Goal: Information Seeking & Learning: Learn about a topic

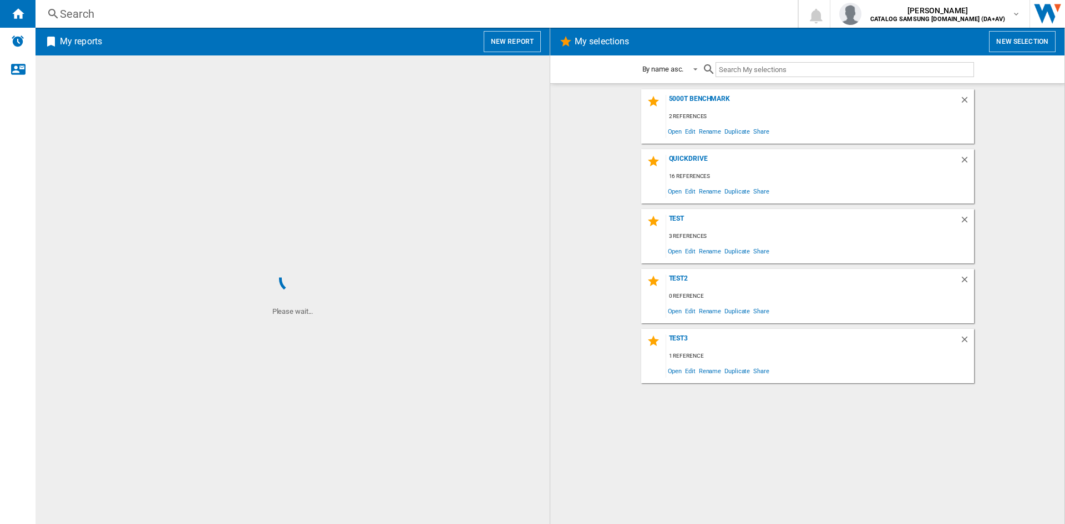
click at [97, 16] on div "Search" at bounding box center [414, 14] width 709 height 16
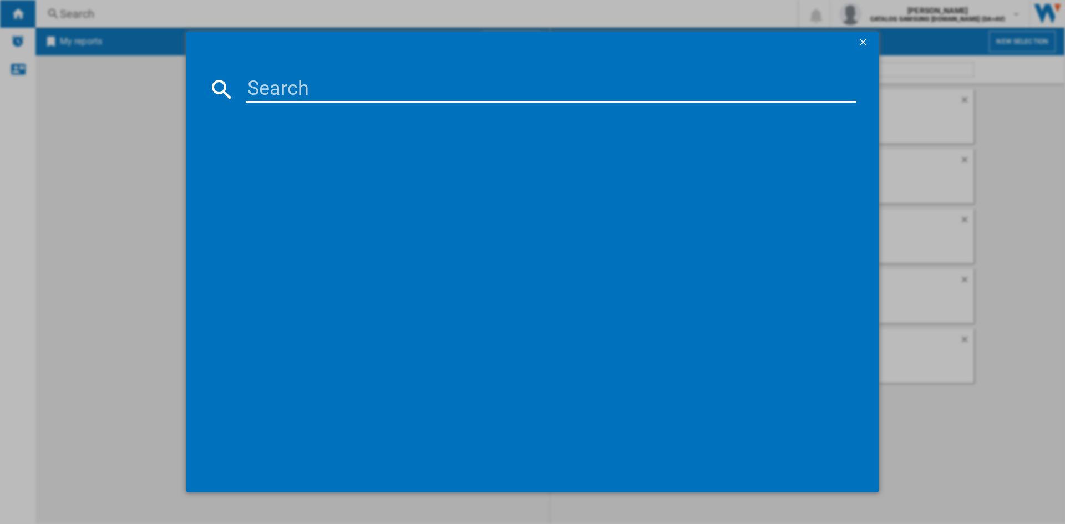
click at [282, 82] on input at bounding box center [551, 89] width 610 height 27
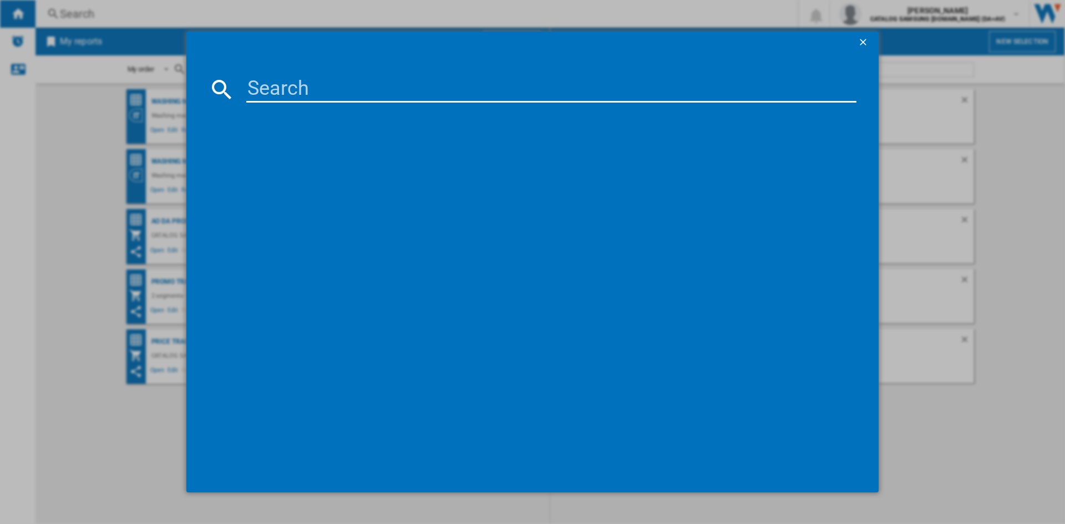
paste input "WGB256A1GB"
type input "WGB256A1GB"
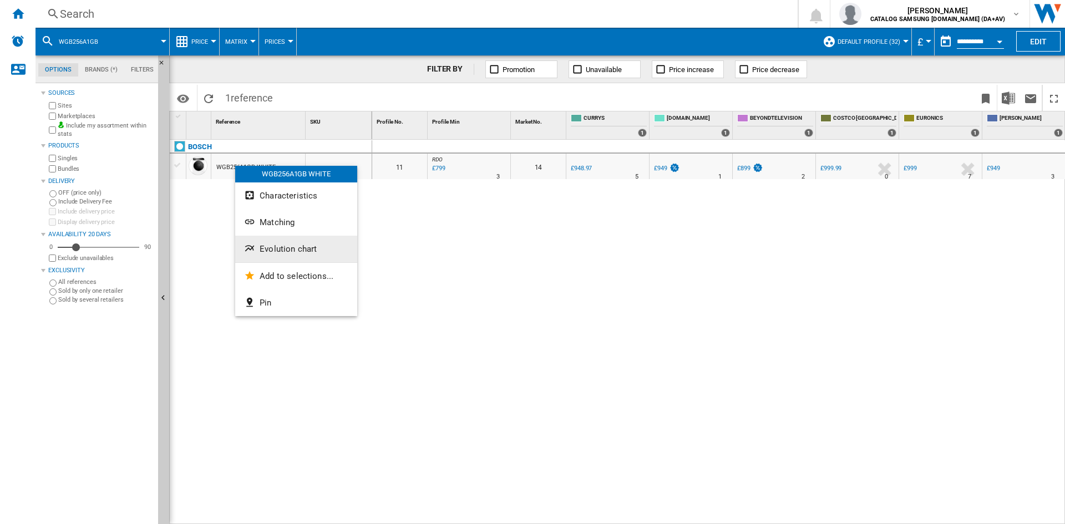
click at [287, 252] on span "Evolution chart" at bounding box center [288, 249] width 57 height 10
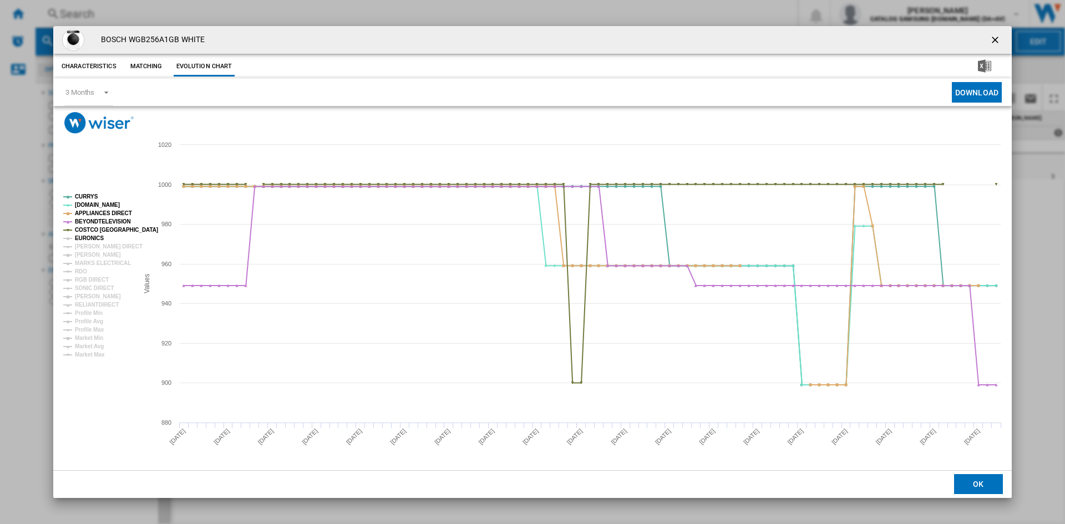
click at [90, 241] on tspan "EURONICS" at bounding box center [89, 238] width 29 height 6
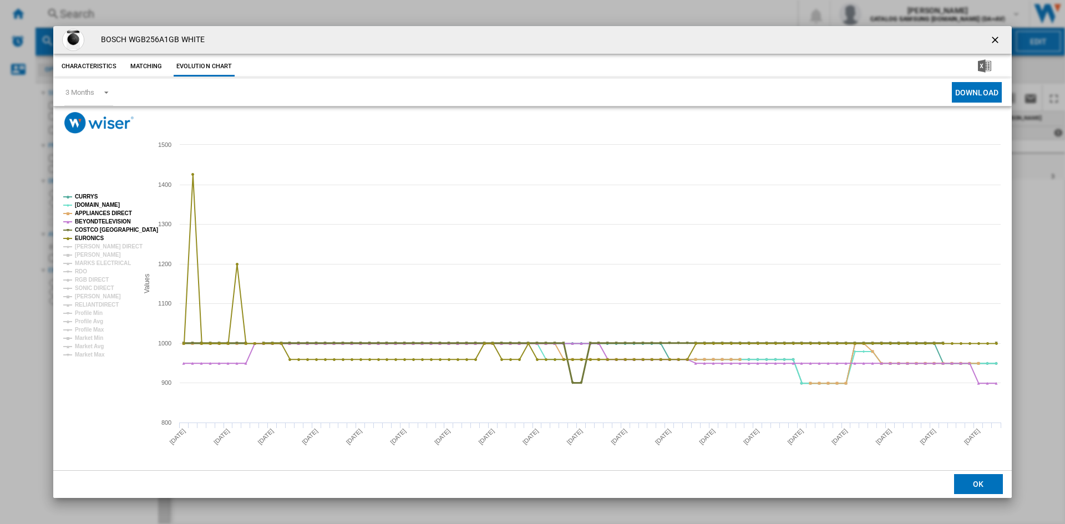
click at [90, 229] on tspan "COSTCO [GEOGRAPHIC_DATA]" at bounding box center [116, 230] width 83 height 6
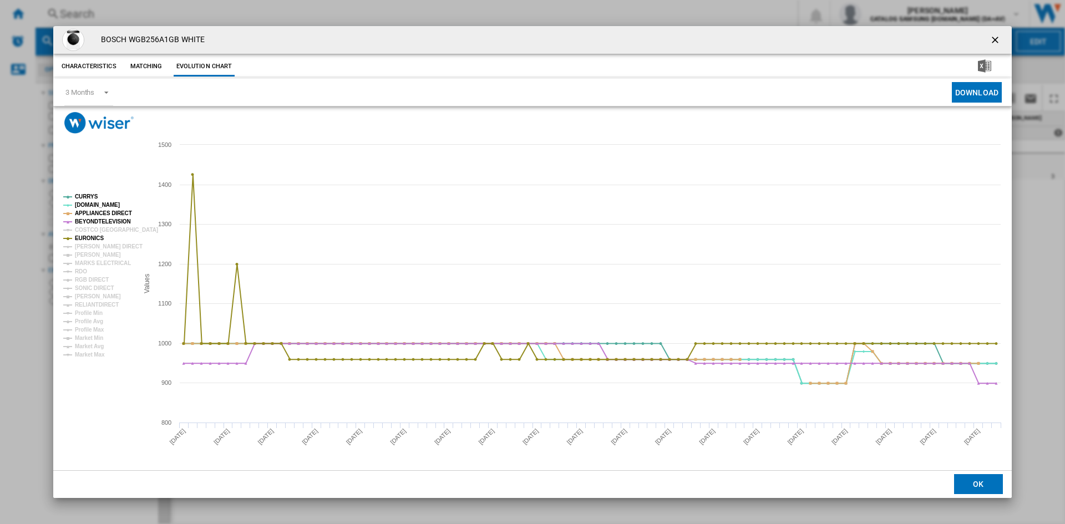
click at [85, 227] on tspan "COSTCO [GEOGRAPHIC_DATA]" at bounding box center [116, 230] width 83 height 6
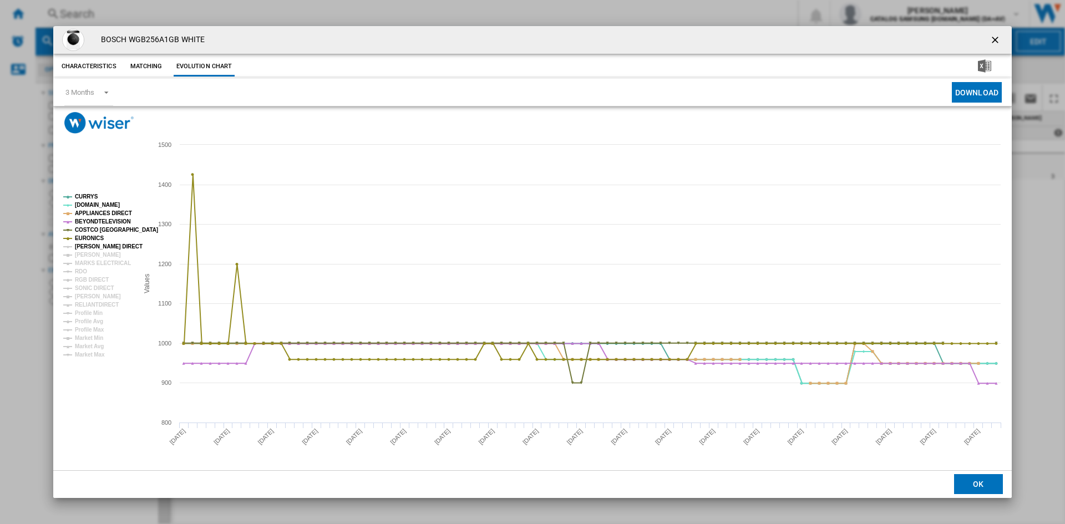
click at [89, 248] on tspan "[PERSON_NAME] DIRECT" at bounding box center [109, 246] width 68 height 6
click at [87, 255] on tspan "[PERSON_NAME]" at bounding box center [98, 255] width 46 height 6
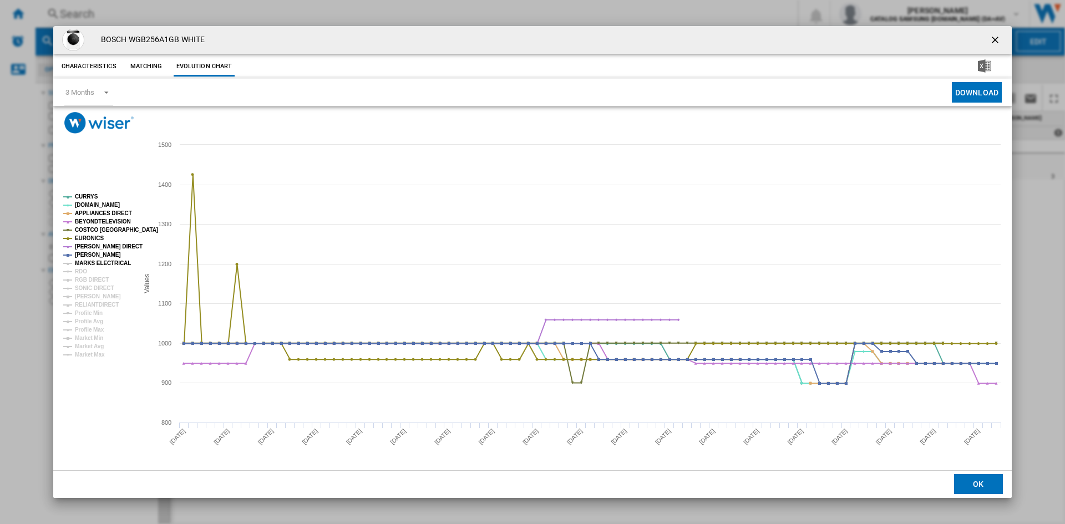
click at [84, 265] on tspan "MARKS ELECTRICAL" at bounding box center [103, 263] width 56 height 6
click at [78, 271] on tspan "RDO" at bounding box center [81, 271] width 12 height 6
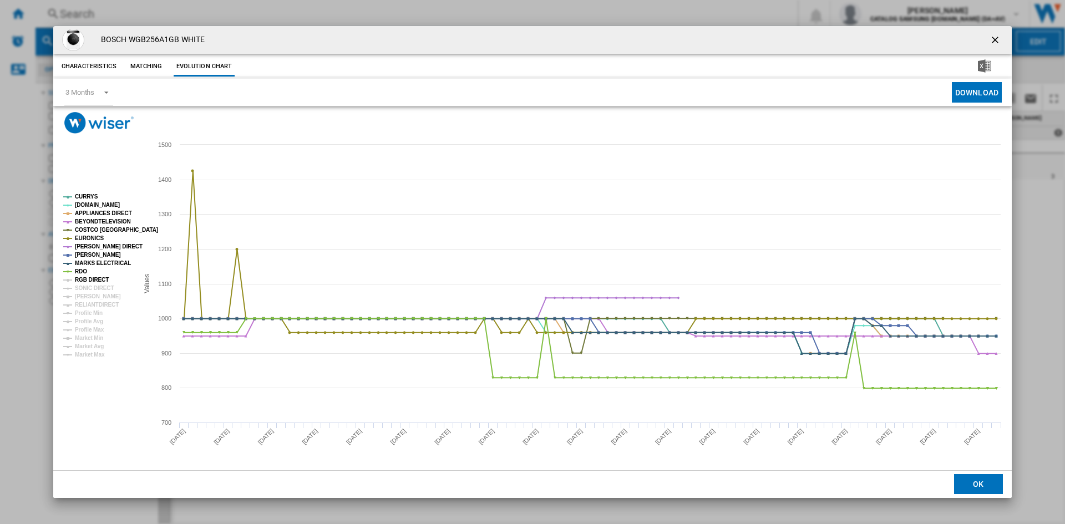
click at [84, 277] on tspan "RGB DIRECT" at bounding box center [92, 280] width 34 height 6
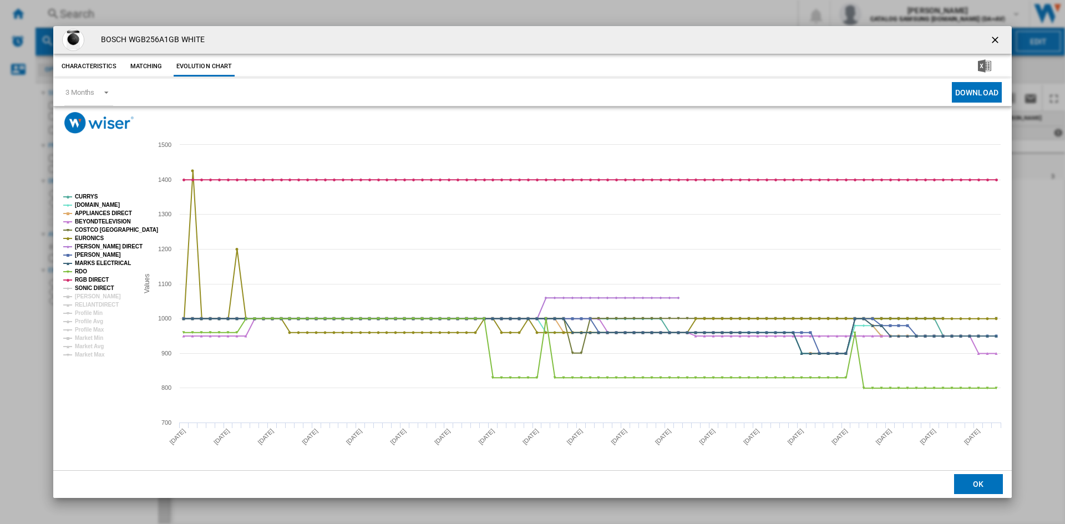
click at [88, 287] on tspan "SONIC DIRECT" at bounding box center [94, 288] width 39 height 6
click at [87, 297] on tspan "[PERSON_NAME]" at bounding box center [98, 296] width 46 height 6
click at [87, 305] on tspan "RELIANTDIRECT" at bounding box center [97, 305] width 44 height 6
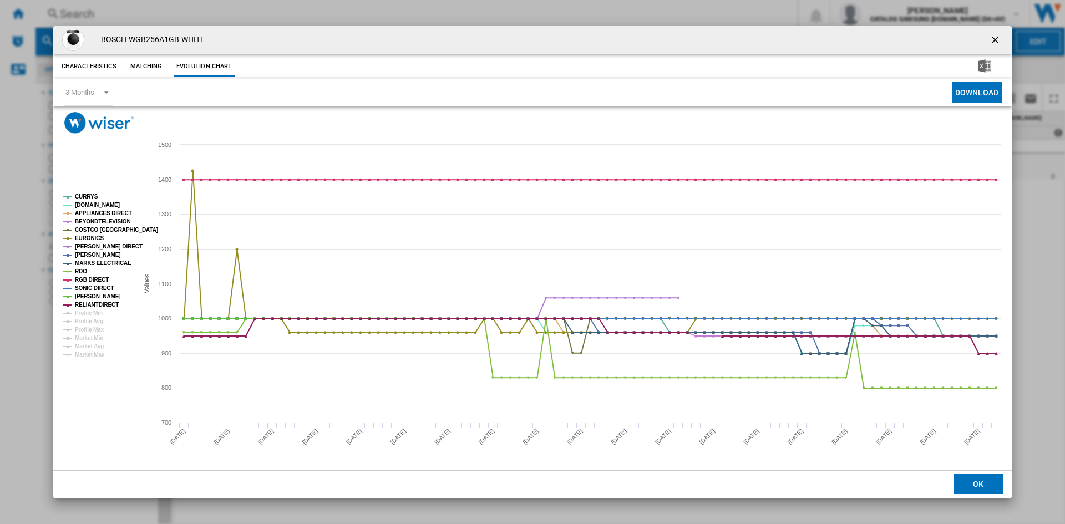
click at [992, 38] on ng-md-icon "getI18NText('BUTTONS.CLOSE_DIALOG')" at bounding box center [996, 40] width 13 height 13
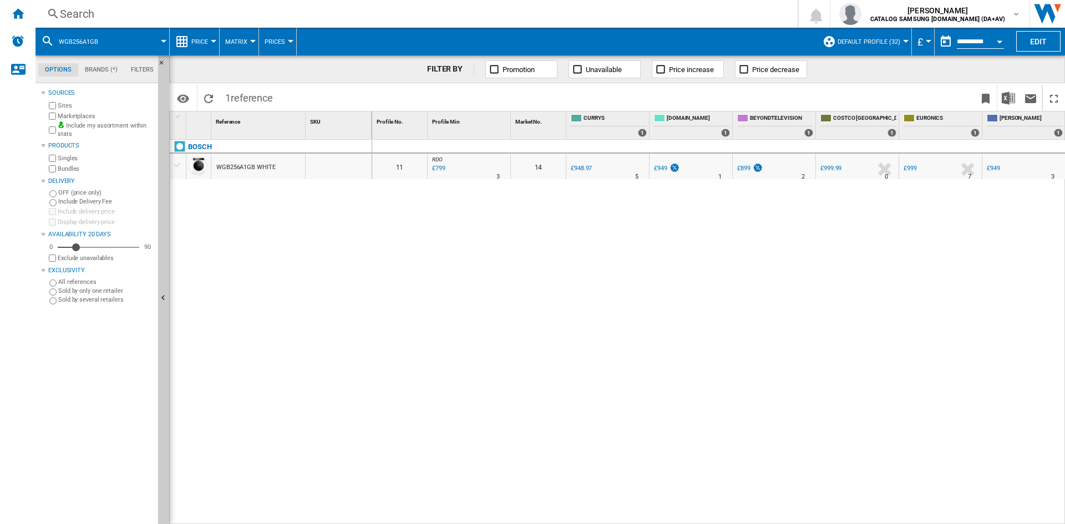
click at [96, 14] on div "Search" at bounding box center [414, 14] width 709 height 16
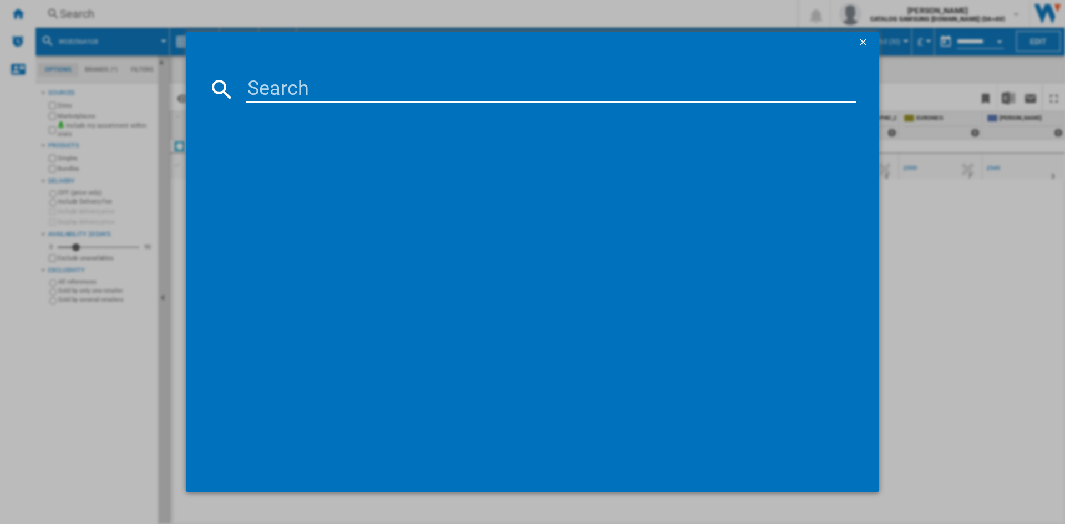
type input "WNA134U8GB"
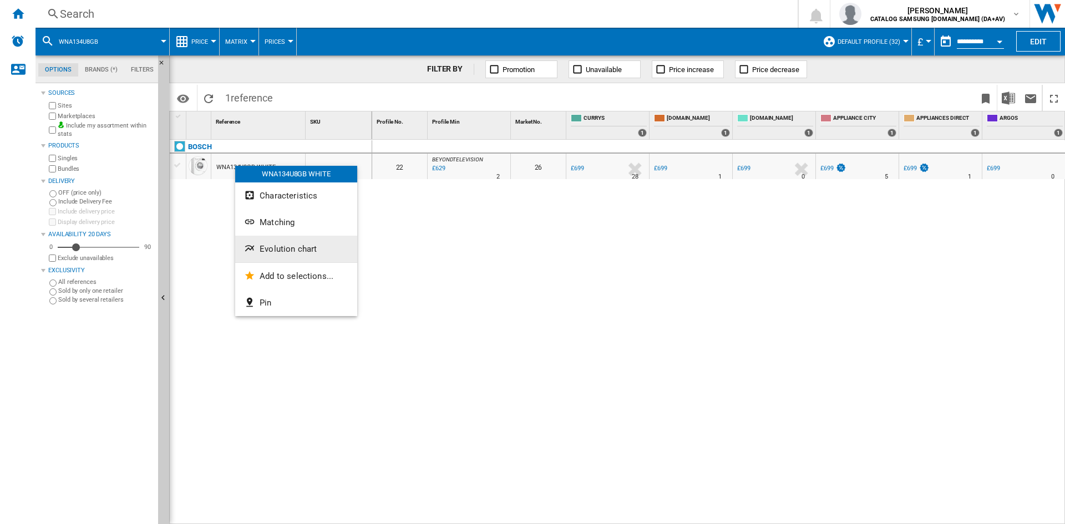
click at [286, 250] on span "Evolution chart" at bounding box center [288, 249] width 57 height 10
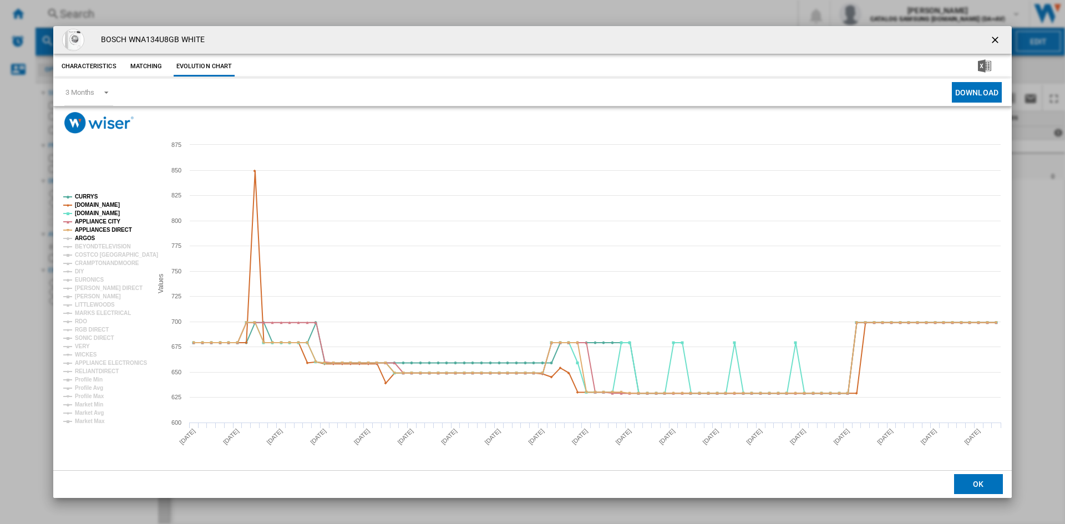
click at [89, 238] on tspan "ARGOS" at bounding box center [85, 238] width 21 height 6
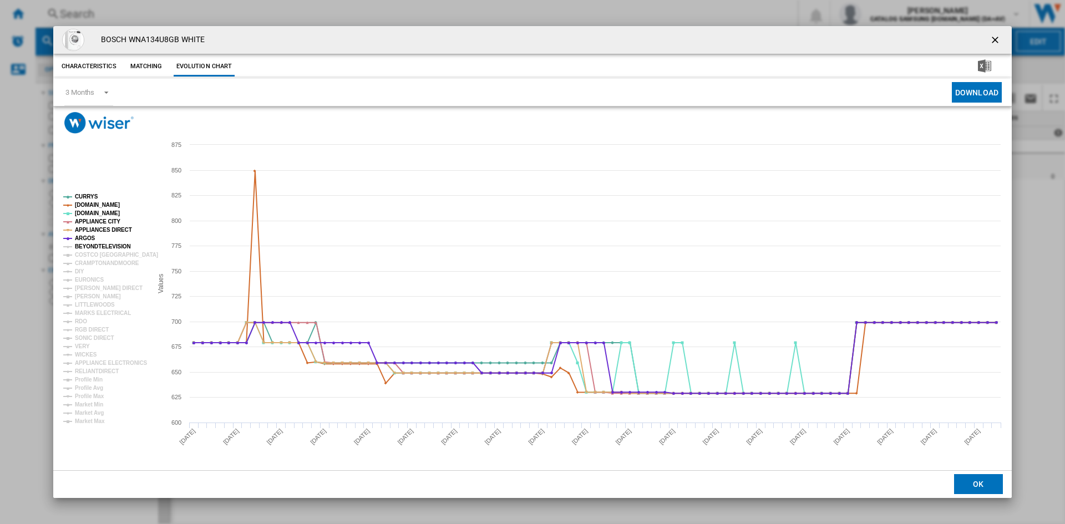
click at [97, 248] on tspan "BEYONDTELEVISION" at bounding box center [103, 246] width 56 height 6
click at [92, 255] on tspan "COSTCO [GEOGRAPHIC_DATA]" at bounding box center [116, 255] width 83 height 6
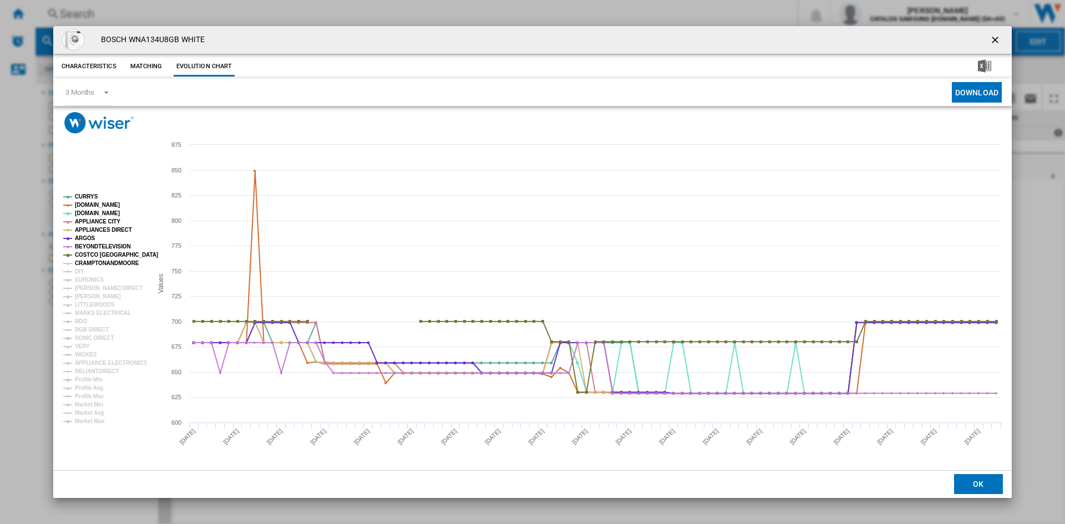
drag, startPoint x: 87, startPoint y: 261, endPoint x: 84, endPoint y: 271, distance: 11.1
click at [87, 262] on tspan "CRAMPTONANDMOORE" at bounding box center [107, 263] width 64 height 6
click at [83, 272] on tspan "DIY" at bounding box center [79, 271] width 9 height 6
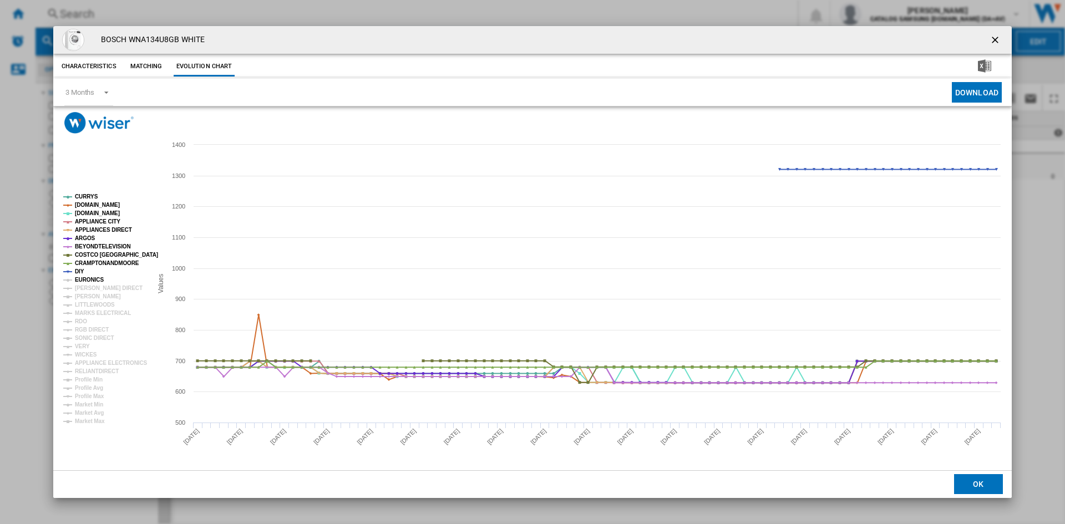
click at [87, 277] on tspan "EURONICS" at bounding box center [89, 280] width 29 height 6
click at [87, 288] on tspan "[PERSON_NAME] DIRECT" at bounding box center [109, 288] width 68 height 6
click at [87, 300] on tspan "[PERSON_NAME]" at bounding box center [98, 296] width 46 height 6
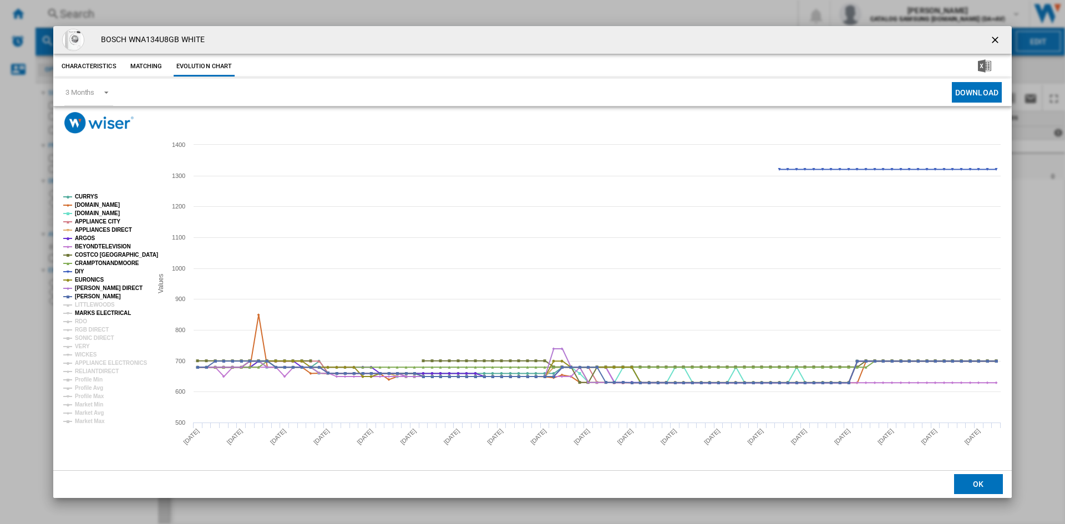
click at [85, 316] on tspan "MARKS ELECTRICAL" at bounding box center [103, 313] width 56 height 6
click at [79, 321] on tspan "RDO" at bounding box center [81, 321] width 12 height 6
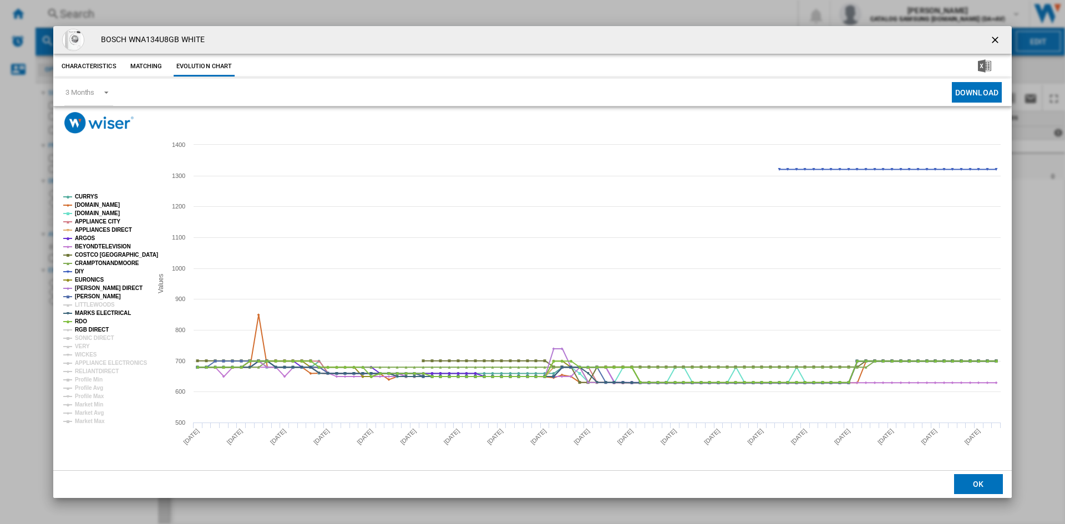
click at [86, 327] on tspan "RGB DIRECT" at bounding box center [92, 330] width 34 height 6
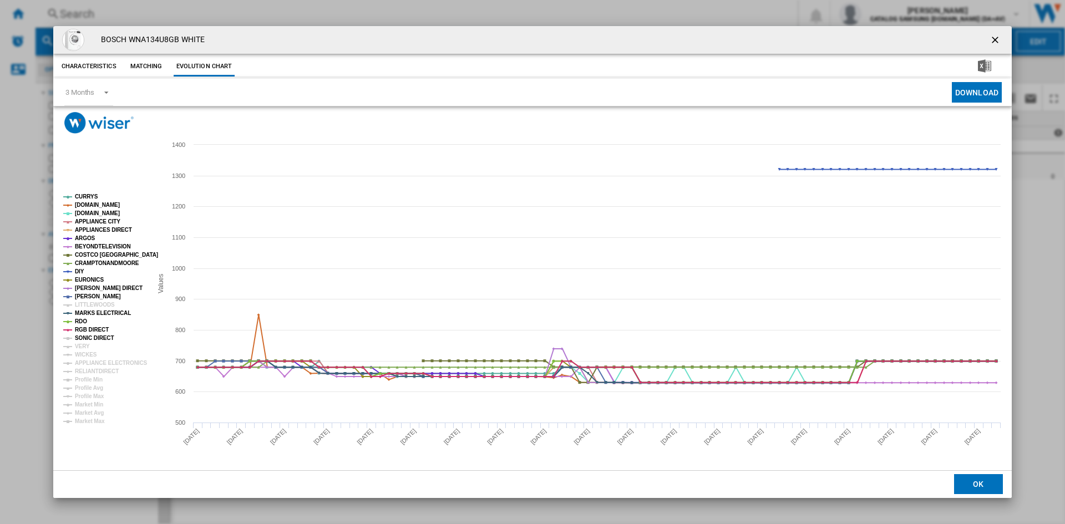
click at [87, 336] on tspan "SONIC DIRECT" at bounding box center [94, 338] width 39 height 6
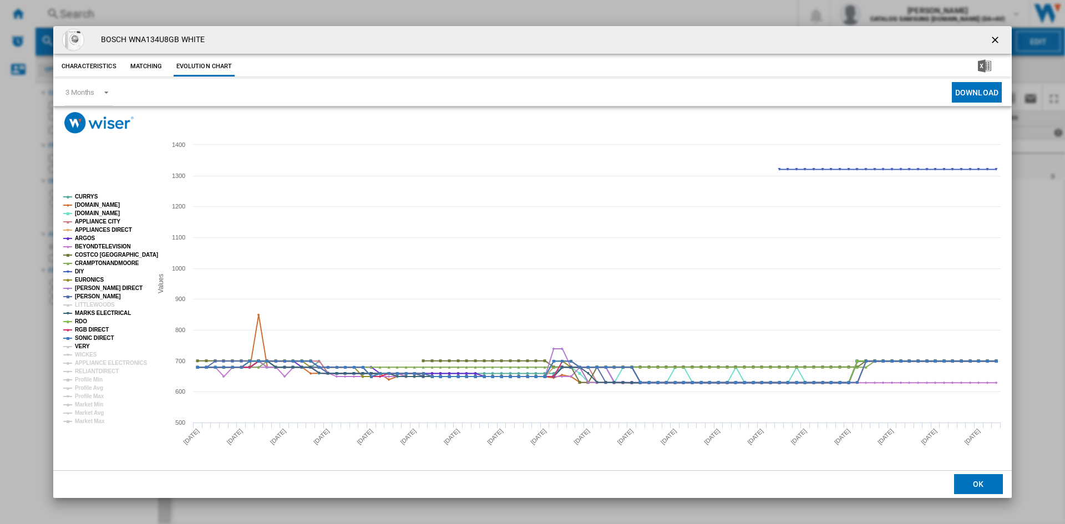
click at [82, 348] on tspan "VERY" at bounding box center [82, 346] width 15 height 6
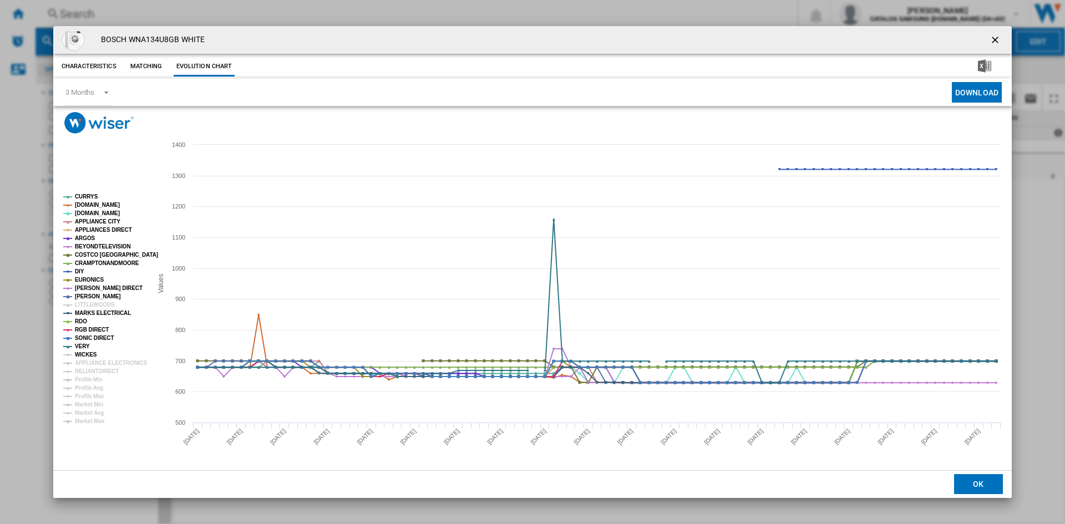
click at [84, 353] on tspan "WICKES" at bounding box center [86, 355] width 22 height 6
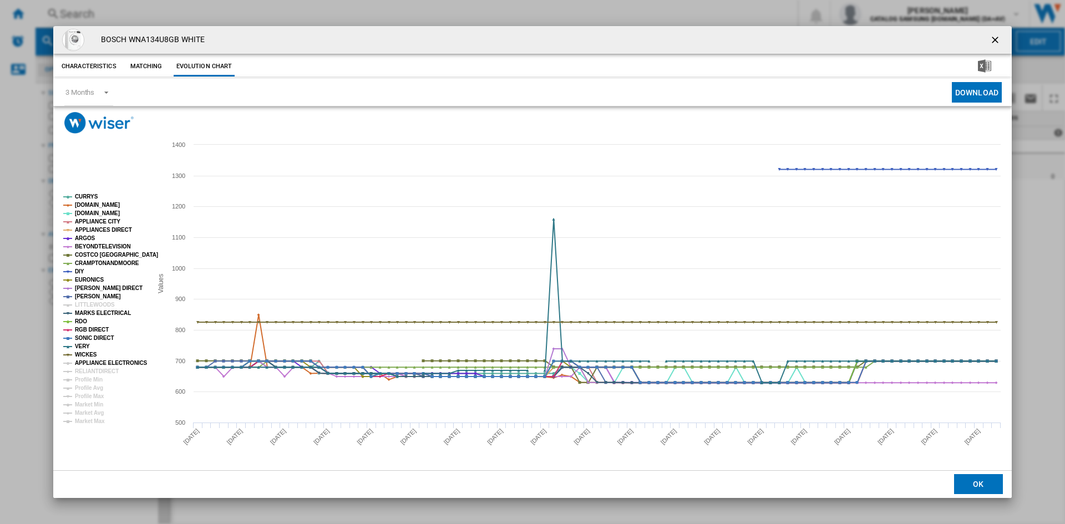
click at [89, 361] on tspan "APPLIANCE ELECTRONICS" at bounding box center [111, 363] width 73 height 6
click at [90, 366] on tspan "APPLIANCE ELECTRONICS" at bounding box center [111, 363] width 73 height 6
click at [100, 364] on tspan "APPLIANCE ELECTRONICS" at bounding box center [111, 363] width 73 height 6
click at [101, 368] on tspan "RELIANTDIRECT" at bounding box center [97, 371] width 44 height 6
